Goal: Transaction & Acquisition: Obtain resource

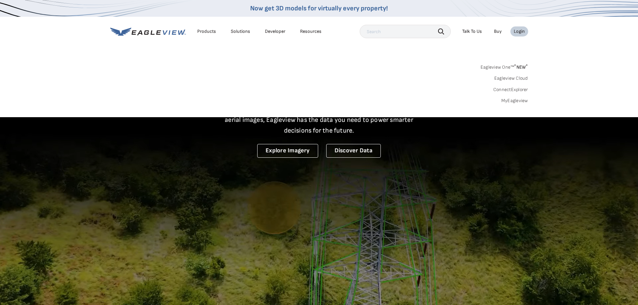
click at [516, 30] on div "Login" at bounding box center [519, 31] width 11 height 6
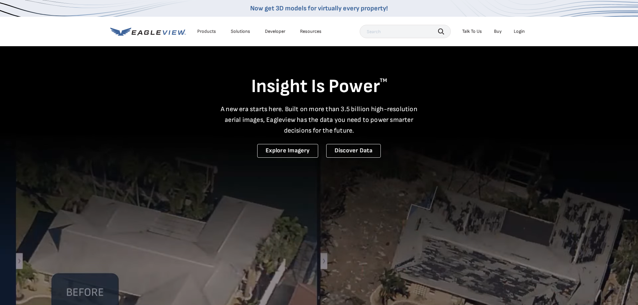
click at [516, 30] on div "Login" at bounding box center [519, 31] width 11 height 6
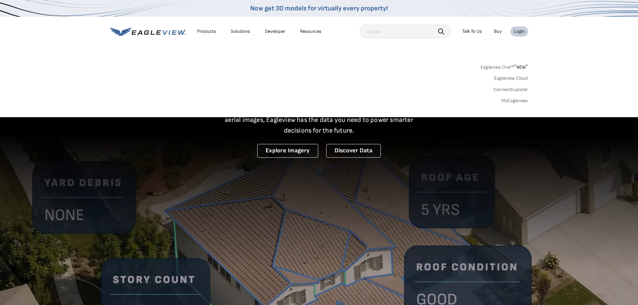
click at [517, 100] on link "MyEagleview" at bounding box center [515, 101] width 27 height 6
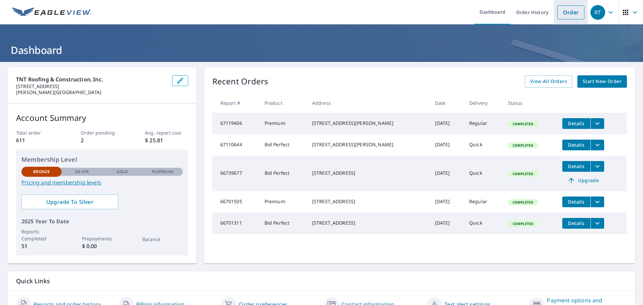
click at [565, 16] on link "Order" at bounding box center [571, 12] width 27 height 14
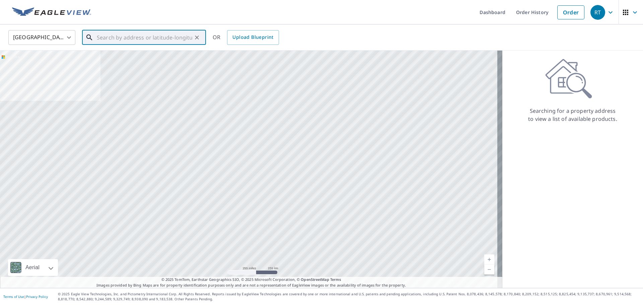
click at [128, 37] on input "text" at bounding box center [145, 37] width 96 height 19
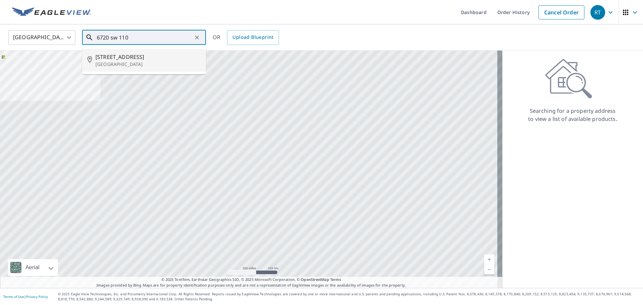
click at [120, 53] on span "[STREET_ADDRESS]" at bounding box center [148, 57] width 105 height 8
type input "[STREET_ADDRESS]"
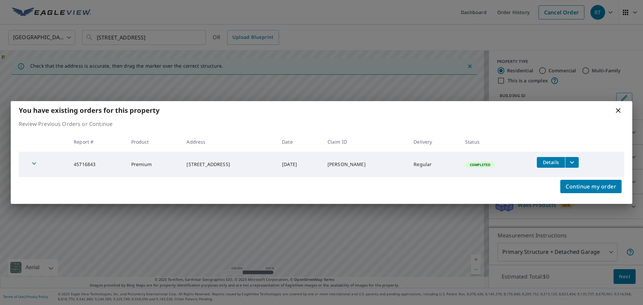
click at [574, 163] on icon "filesDropdownBtn-45716843" at bounding box center [572, 162] width 4 height 2
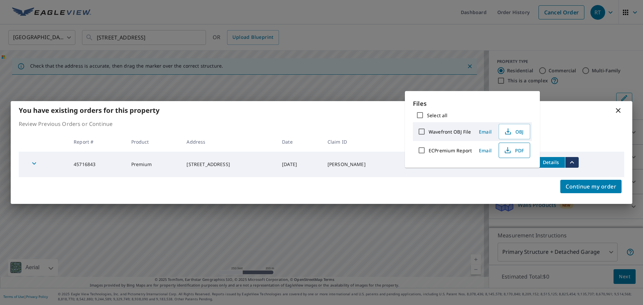
click at [509, 150] on icon "button" at bounding box center [508, 150] width 8 height 8
click at [619, 110] on icon at bounding box center [618, 110] width 5 height 5
